Goal: Task Accomplishment & Management: Complete application form

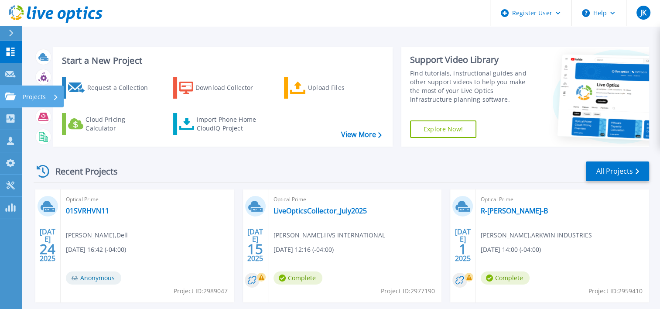
click at [11, 99] on icon at bounding box center [10, 95] width 10 height 7
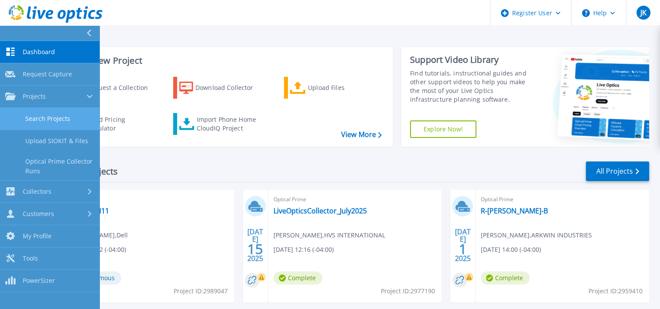
click at [41, 116] on link "Search Projects" at bounding box center [49, 119] width 99 height 22
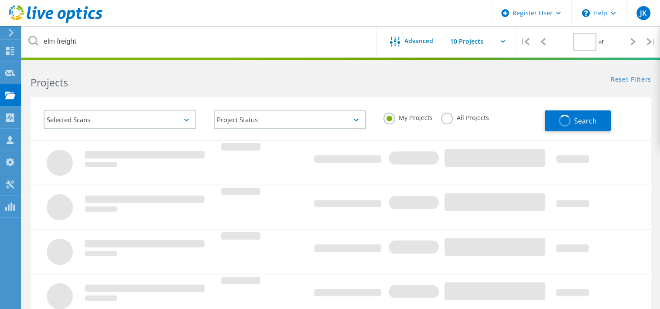
type input "1"
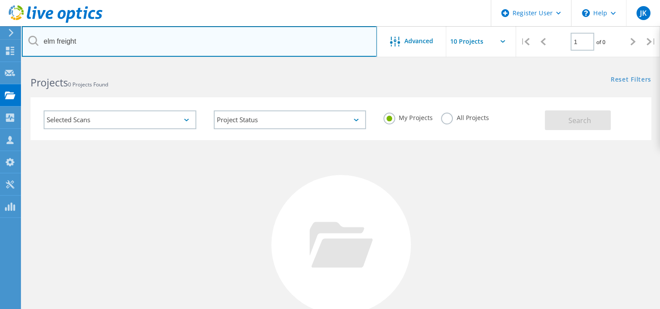
drag, startPoint x: 89, startPoint y: 44, endPoint x: 0, endPoint y: 35, distance: 89.0
click at [0, 35] on html "Register User \n Help Explore Helpful Articles Contact Support JK Dell User Jul…" at bounding box center [330, 201] width 660 height 402
type input "kissusa"
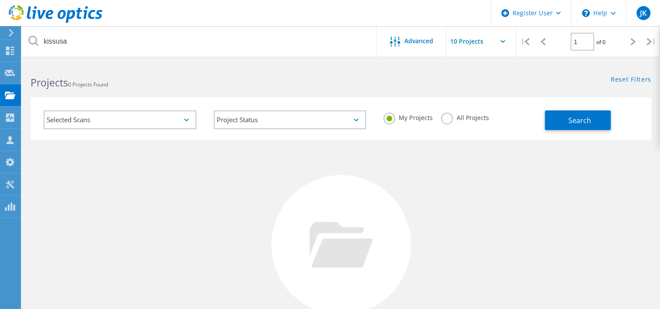
click at [451, 118] on label "All Projects" at bounding box center [465, 117] width 48 height 8
click at [0, 0] on input "All Projects" at bounding box center [0, 0] width 0 height 0
click at [592, 117] on button "Search" at bounding box center [578, 120] width 66 height 20
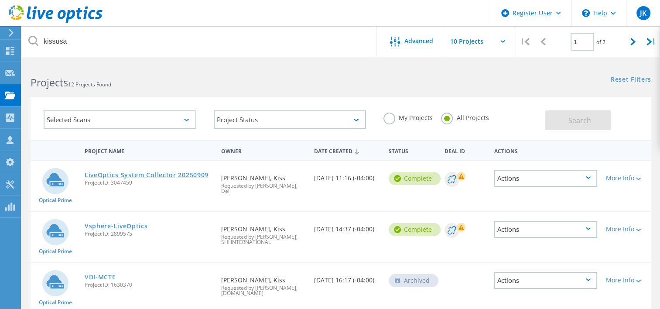
click at [152, 174] on link "LiveOptics System Collector 20250909" at bounding box center [147, 175] width 124 height 6
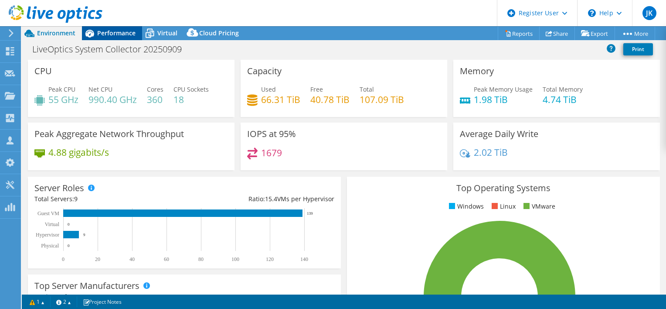
click at [112, 30] on span "Performance" at bounding box center [116, 33] width 38 height 8
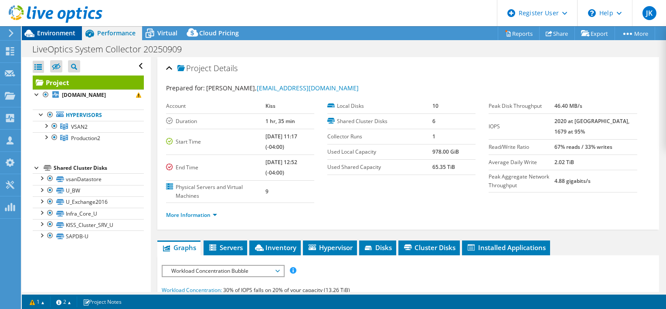
click at [51, 34] on span "Environment" at bounding box center [56, 33] width 38 height 8
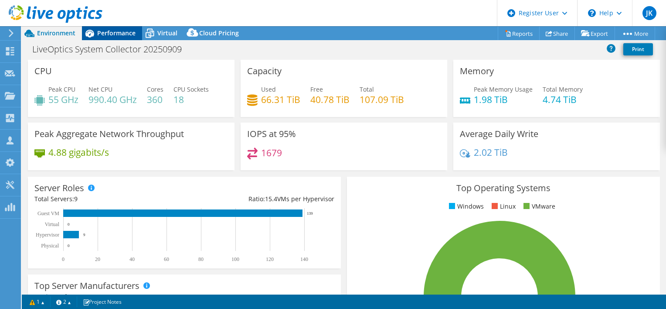
click at [108, 39] on div "Performance" at bounding box center [112, 33] width 60 height 14
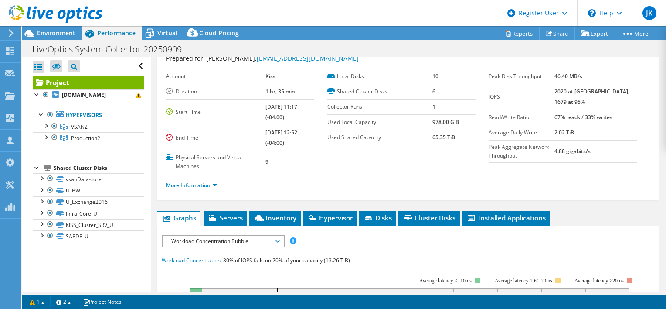
scroll to position [25, 0]
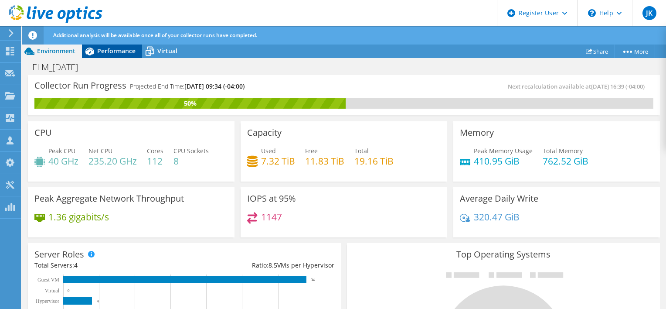
click at [110, 55] on div "Performance" at bounding box center [112, 51] width 60 height 14
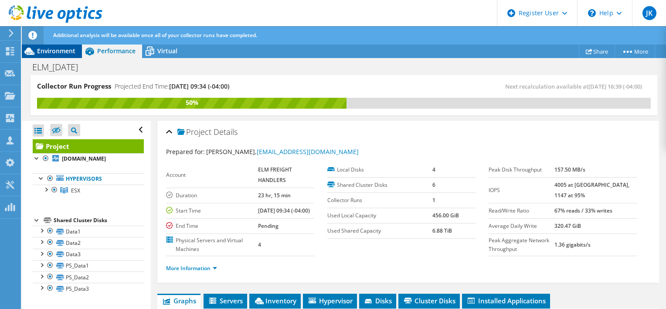
click at [58, 51] on span "Environment" at bounding box center [56, 51] width 38 height 8
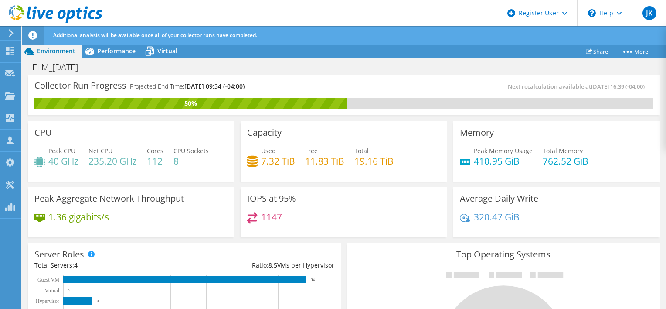
scroll to position [157, 0]
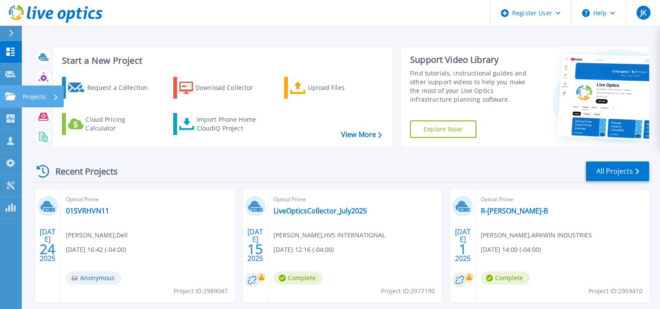
click at [10, 93] on icon at bounding box center [10, 95] width 10 height 7
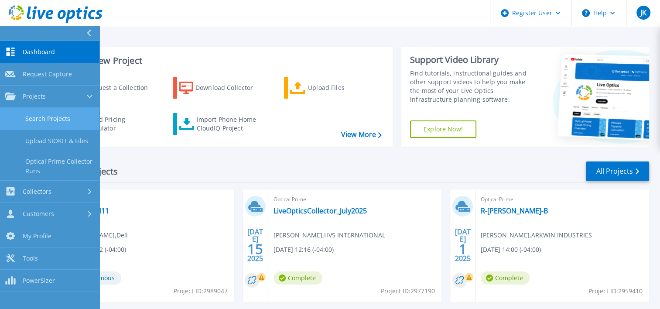
click at [31, 117] on link "Search Projects" at bounding box center [49, 119] width 99 height 22
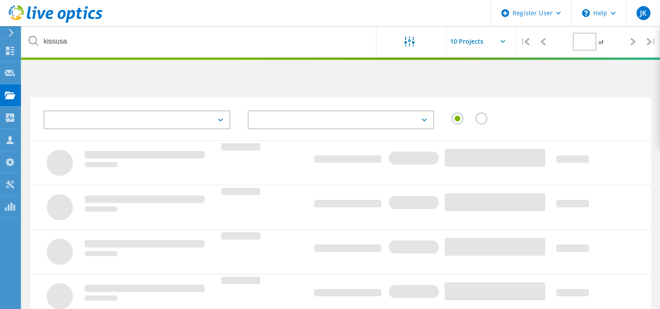
type input "1"
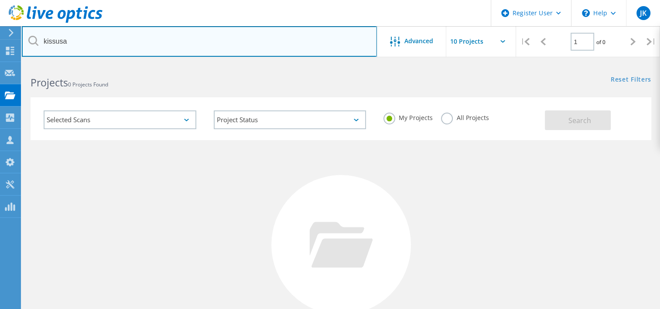
drag, startPoint x: 87, startPoint y: 47, endPoint x: 21, endPoint y: 40, distance: 66.2
click at [21, 40] on html "Register User \n Help Explore Helpful Articles Contact Support JK Dell User [PE…" at bounding box center [330, 201] width 660 height 402
type input "c"
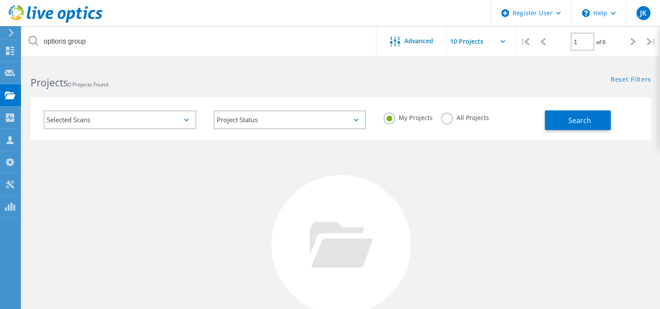
click at [448, 117] on label "All Projects" at bounding box center [465, 117] width 48 height 8
click at [0, 0] on input "All Projects" at bounding box center [0, 0] width 0 height 0
click at [557, 123] on button "Search" at bounding box center [578, 120] width 66 height 20
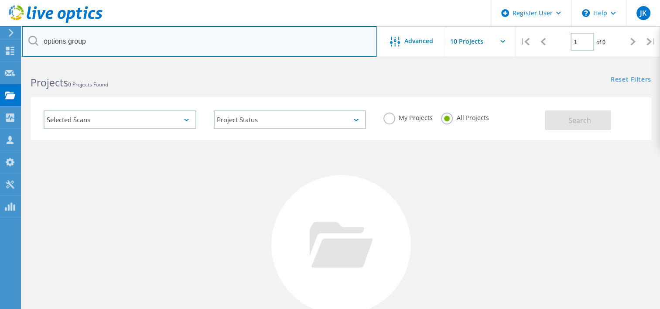
drag, startPoint x: 94, startPoint y: 40, endPoint x: 2, endPoint y: 33, distance: 92.3
click at [2, 63] on div "Register User \n Help Explore Helpful Articles Contact Support JK Dell User Jul…" at bounding box center [330, 232] width 660 height 338
drag, startPoint x: 102, startPoint y: 38, endPoint x: 23, endPoint y: 40, distance: 79.4
click at [23, 40] on input "options group" at bounding box center [199, 41] width 355 height 31
paste input "[EMAIL_ADDRESS][DOMAIN_NAME]"
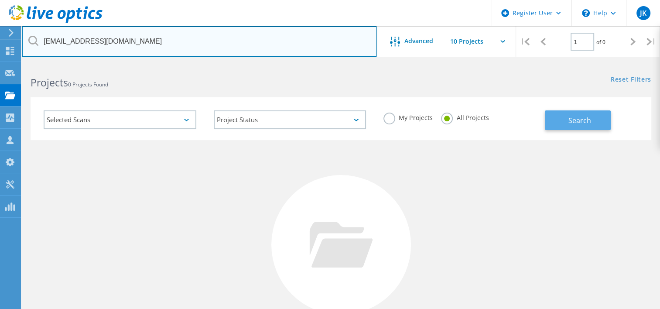
type input "[EMAIL_ADDRESS][DOMAIN_NAME]"
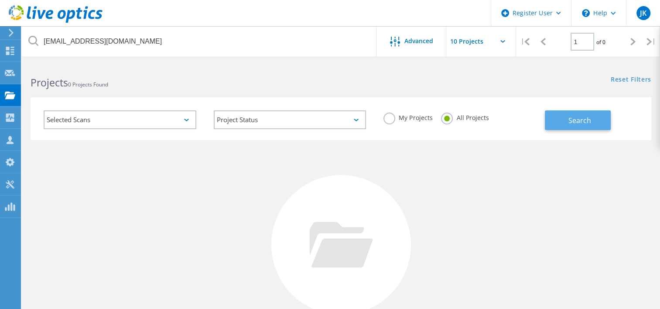
click at [577, 126] on button "Search" at bounding box center [578, 120] width 66 height 20
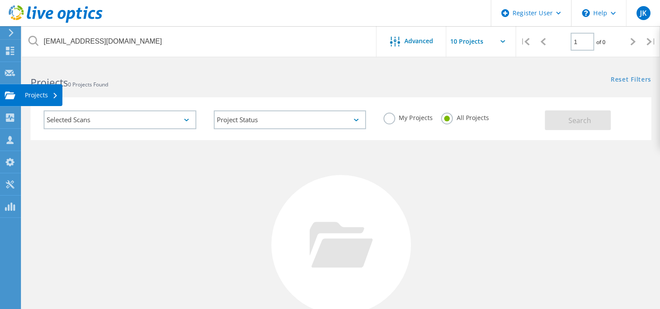
click at [5, 96] on use at bounding box center [10, 94] width 10 height 7
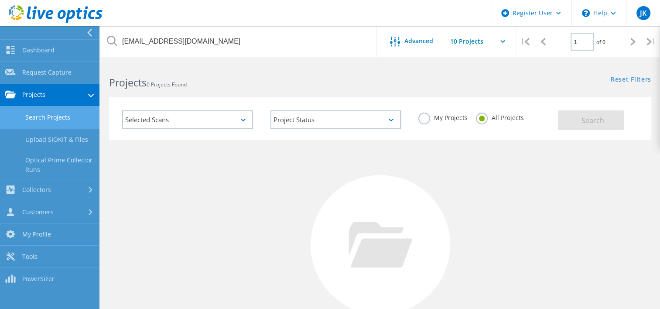
click at [31, 114] on link "Search Projects" at bounding box center [49, 117] width 99 height 22
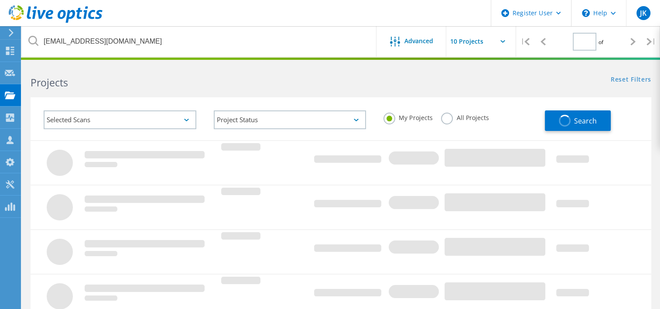
type input "1"
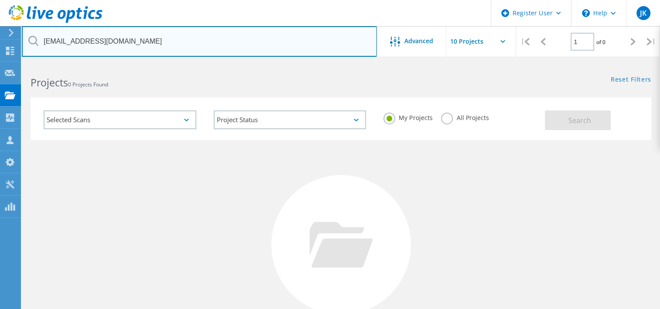
click at [142, 43] on input "[EMAIL_ADDRESS][DOMAIN_NAME]" at bounding box center [199, 41] width 355 height 31
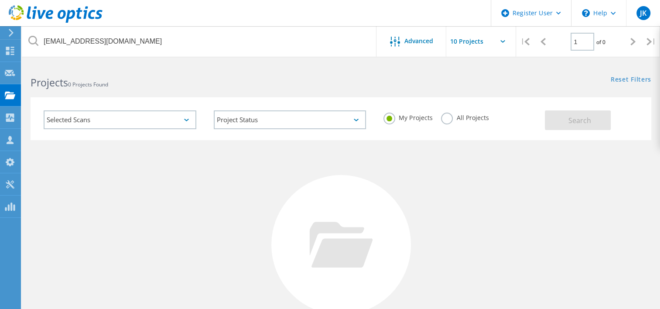
click at [441, 121] on label "All Projects" at bounding box center [465, 117] width 48 height 8
click at [0, 0] on input "All Projects" at bounding box center [0, 0] width 0 height 0
click at [576, 120] on span "Search" at bounding box center [579, 121] width 23 height 10
click at [637, 219] on div "No Projects Found Try refining your search." at bounding box center [341, 252] width 621 height 225
click at [6, 73] on use at bounding box center [10, 72] width 10 height 7
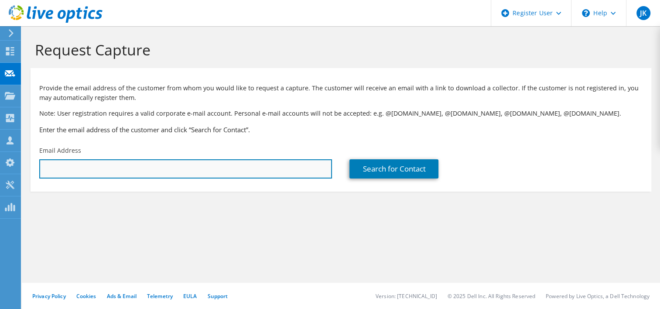
click at [63, 166] on input "text" at bounding box center [185, 168] width 293 height 19
paste input "Live Optics is a non-intrusive data collector tool that we use to gather perfor…"
type input "Live Optics is a non-intrusive data collector tool that we use to gather perfor…"
click at [77, 169] on input "text" at bounding box center [185, 168] width 293 height 19
paste input "[EMAIL_ADDRESS][DOMAIN_NAME]"
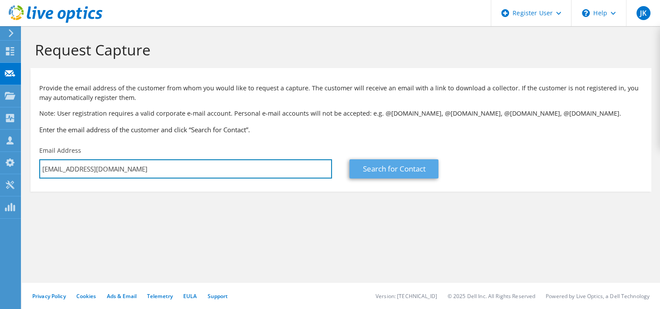
type input "[EMAIL_ADDRESS][DOMAIN_NAME]"
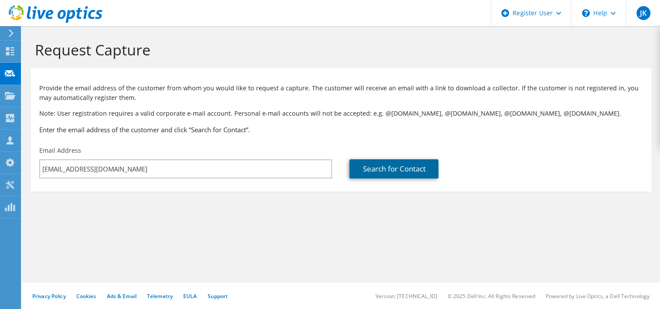
click at [389, 168] on link "Search for Contact" at bounding box center [393, 168] width 89 height 19
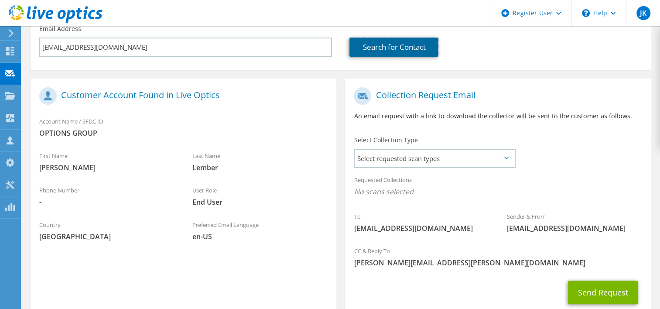
scroll to position [178, 0]
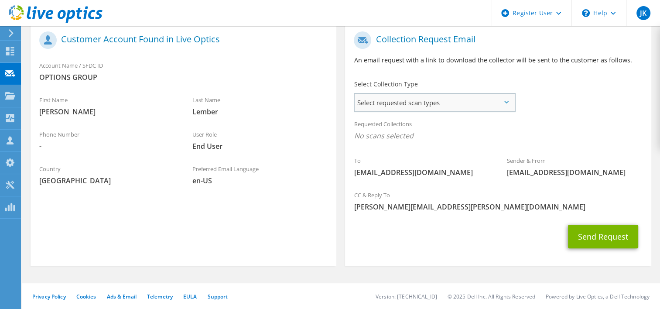
click at [369, 103] on span "Select requested scan types" at bounding box center [434, 102] width 159 height 17
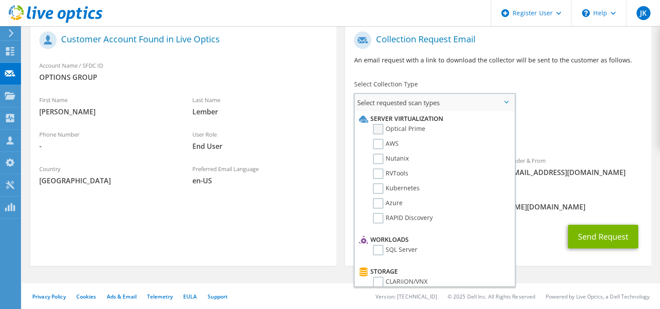
click at [375, 127] on label "Optical Prime" at bounding box center [399, 129] width 52 height 10
click at [0, 0] on input "Optical Prime" at bounding box center [0, 0] width 0 height 0
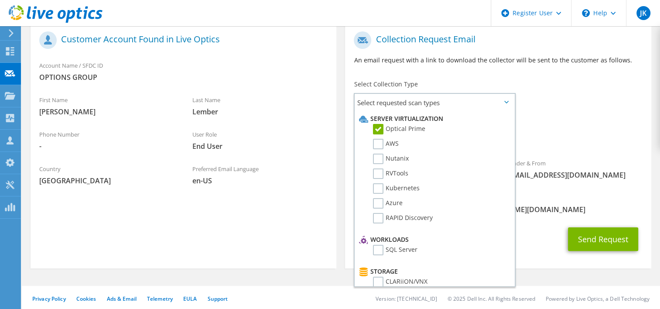
click at [574, 134] on span "Optical Prime" at bounding box center [498, 138] width 288 height 14
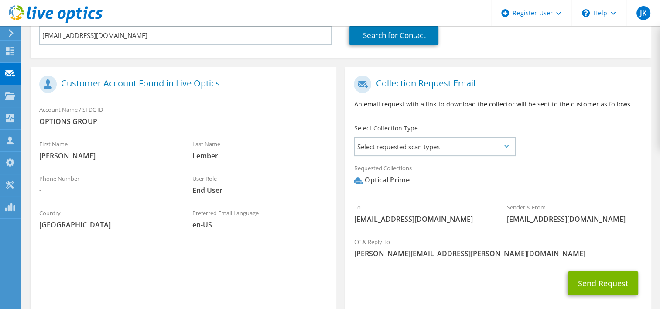
scroll to position [126, 0]
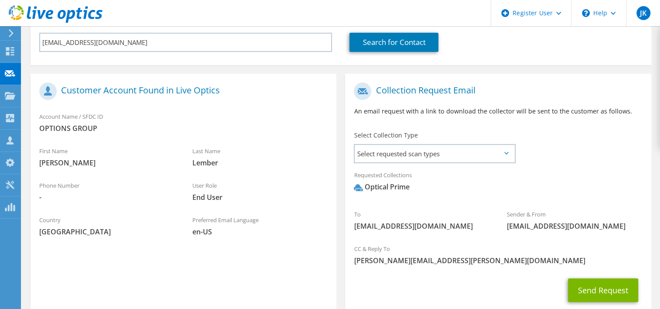
drag, startPoint x: 621, startPoint y: 284, endPoint x: 478, endPoint y: 288, distance: 143.1
click at [478, 288] on div "Send Request" at bounding box center [498, 290] width 306 height 32
click at [585, 297] on button "Send Request" at bounding box center [603, 290] width 70 height 24
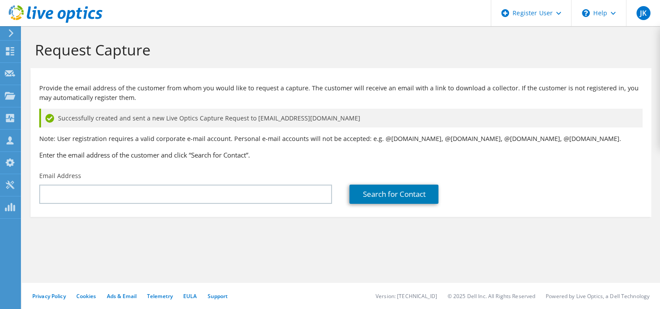
click at [618, 246] on section "Request Capture Provide the email address of the customer from whom you would l…" at bounding box center [341, 143] width 638 height 234
